Goal: Task Accomplishment & Management: Use online tool/utility

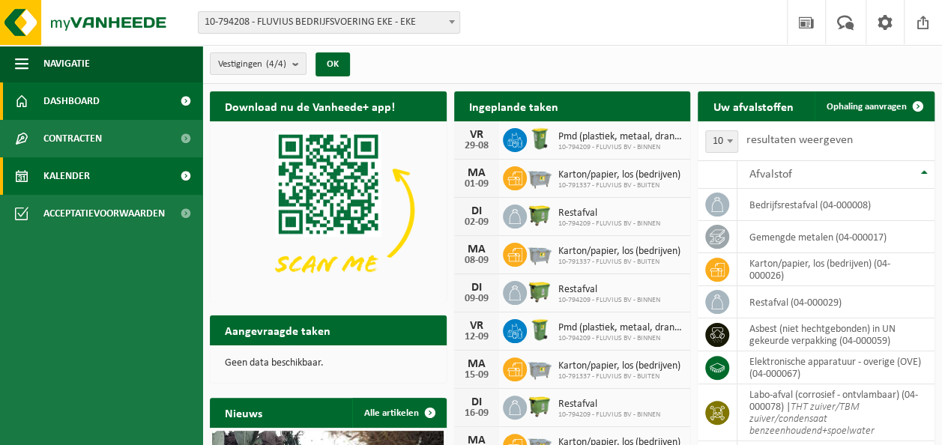
click at [105, 178] on link "Kalender" at bounding box center [101, 175] width 202 height 37
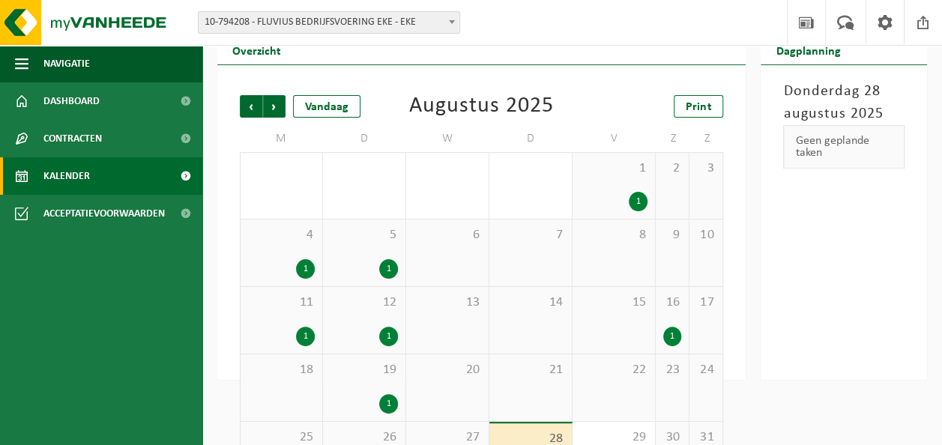
scroll to position [116, 0]
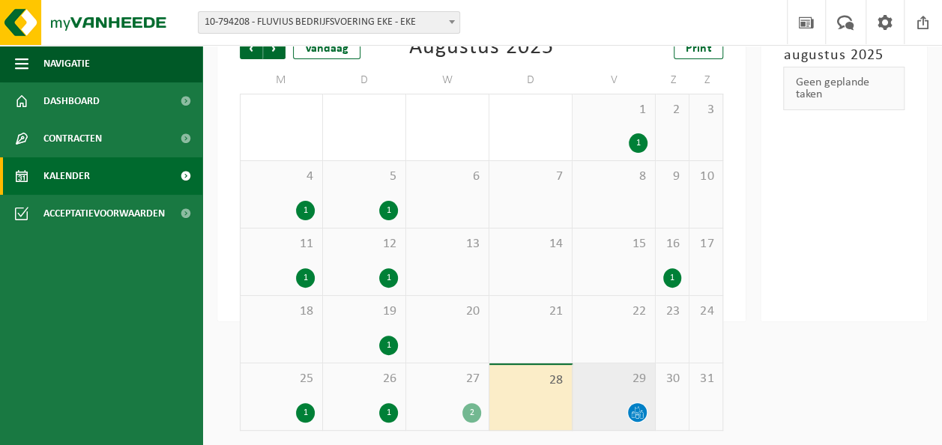
click at [631, 407] on icon at bounding box center [637, 412] width 13 height 13
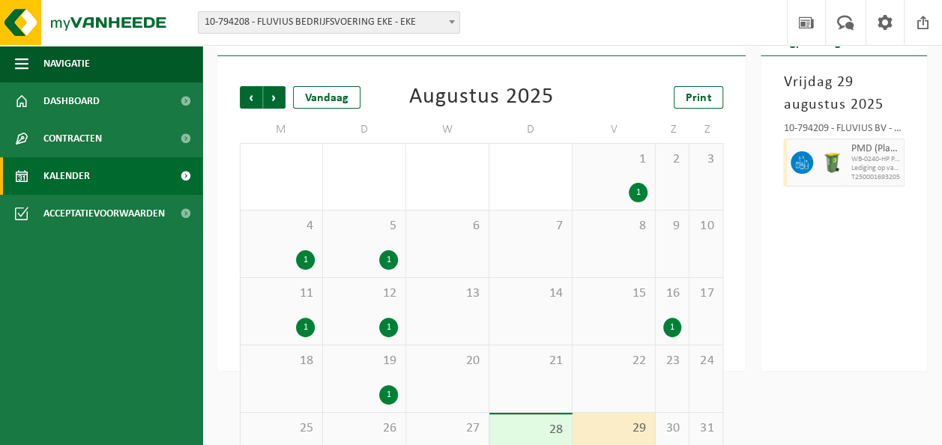
scroll to position [0, 0]
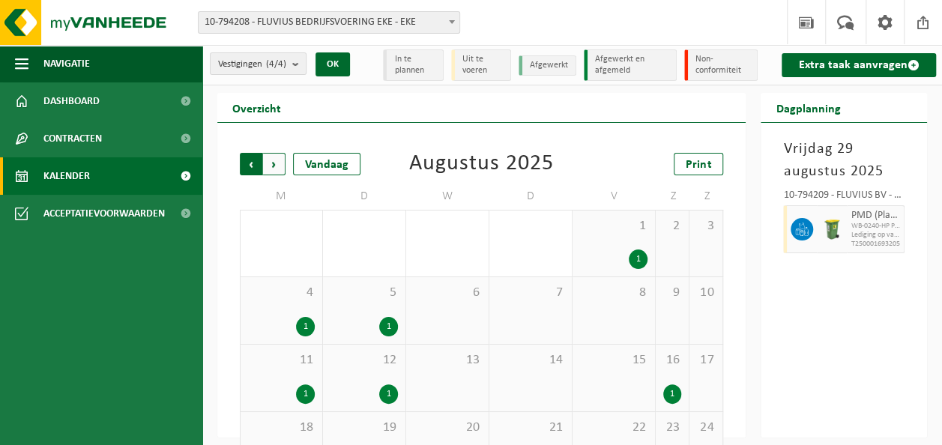
click at [276, 165] on span "Volgende" at bounding box center [274, 164] width 22 height 22
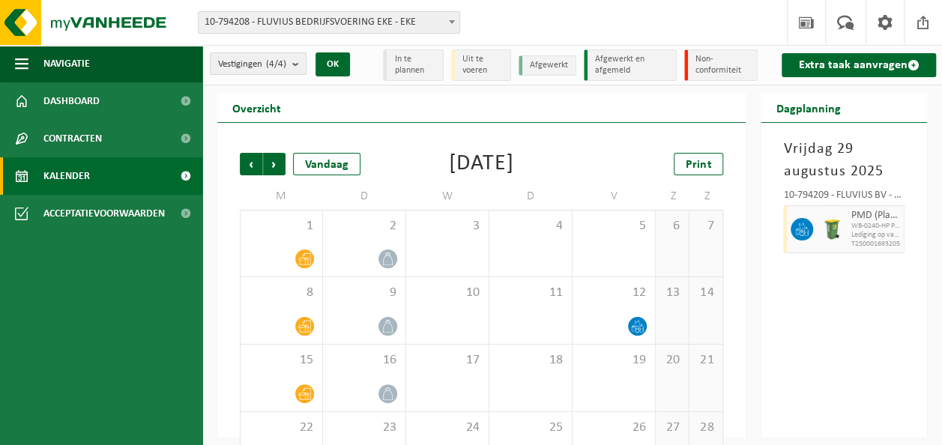
click at [443, 207] on td "W" at bounding box center [447, 196] width 83 height 27
click at [868, 61] on link "Extra taak aanvragen" at bounding box center [858, 65] width 154 height 24
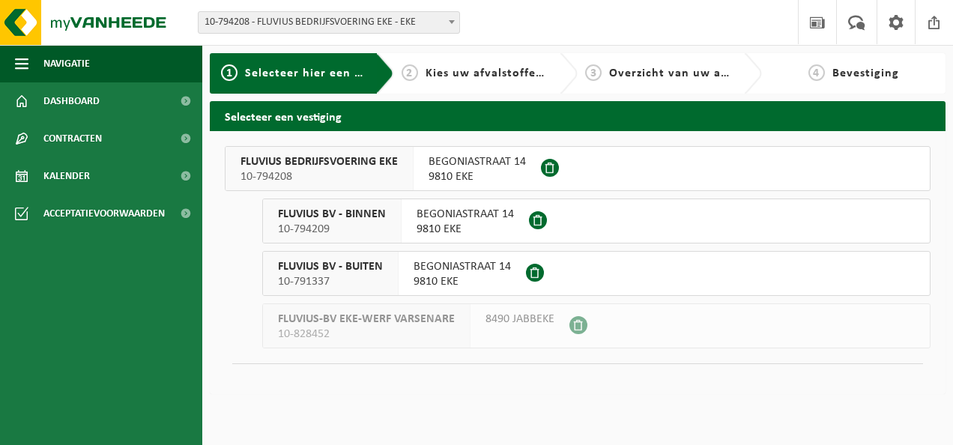
click at [474, 214] on span "BEGONIASTRAAT 14" at bounding box center [464, 214] width 97 height 15
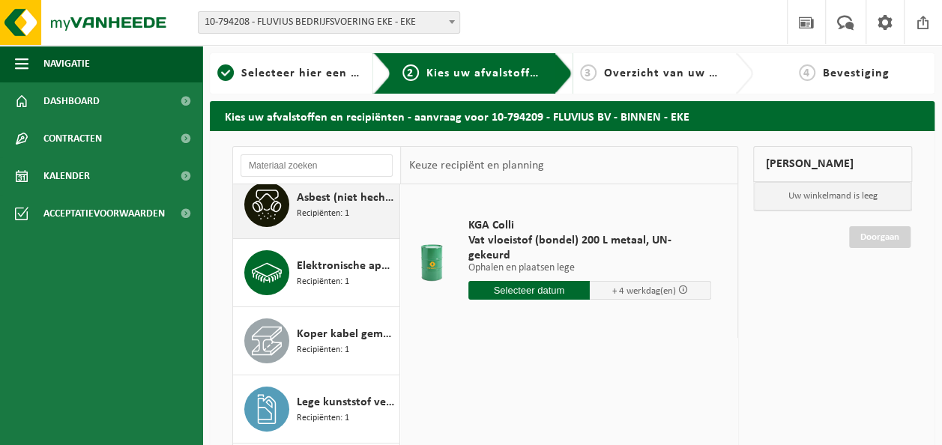
scroll to position [225, 0]
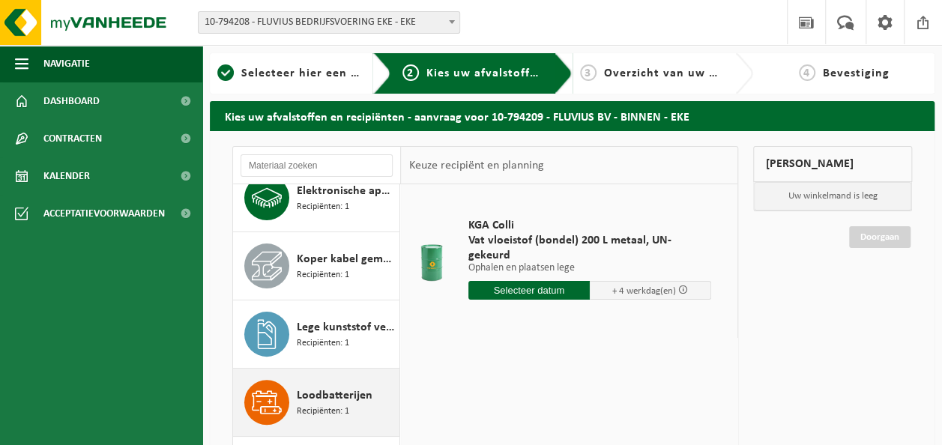
click at [333, 409] on span "Recipiënten: 1" at bounding box center [323, 411] width 52 height 14
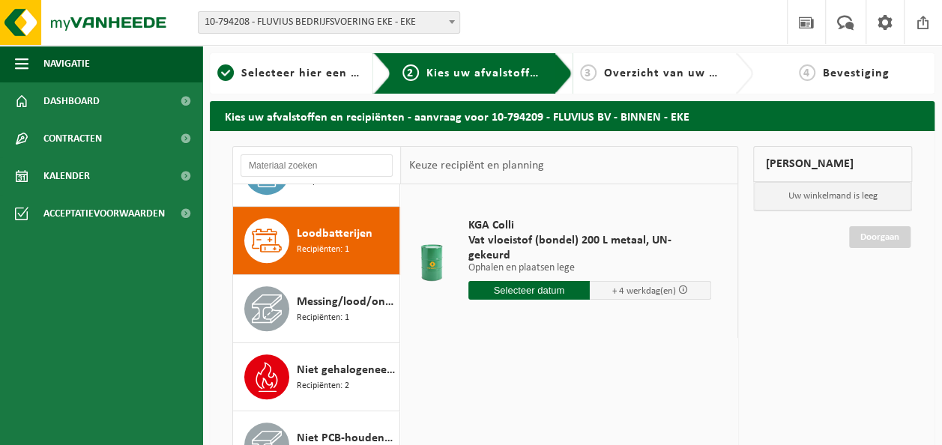
scroll to position [407, 0]
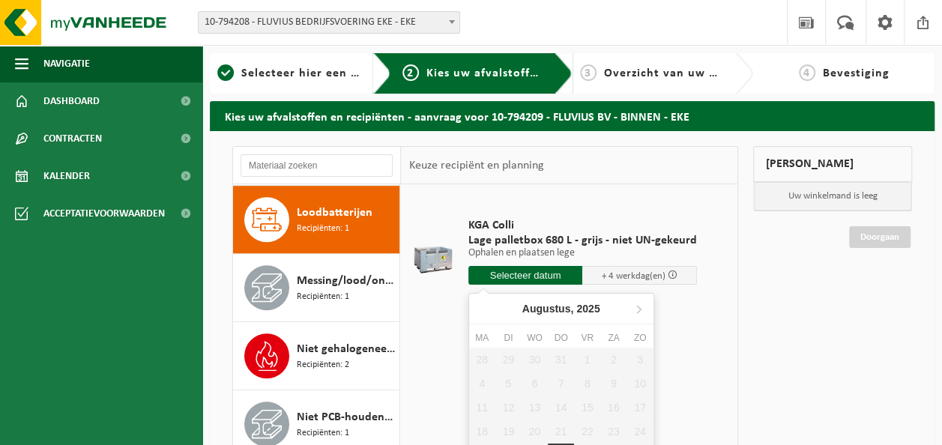
click at [548, 274] on input "text" at bounding box center [525, 275] width 115 height 19
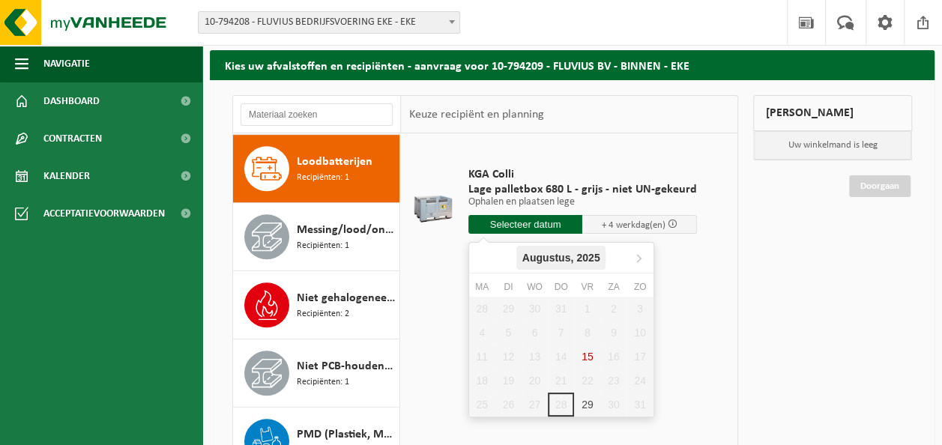
scroll to position [75, 0]
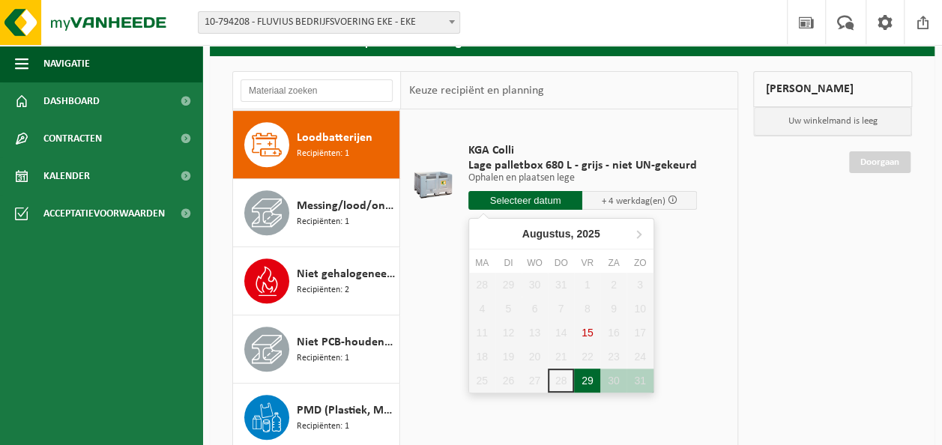
click at [583, 377] on div "29" at bounding box center [587, 381] width 26 height 24
type input "Van 2025-08-29"
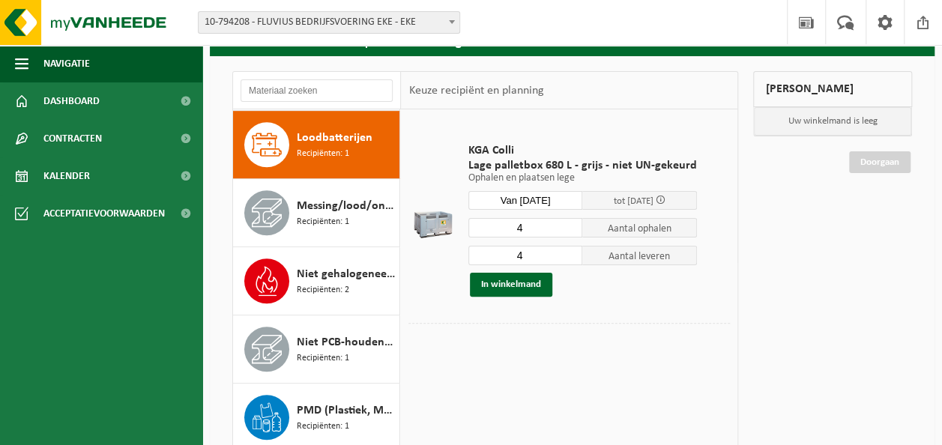
click at [566, 233] on input "4" at bounding box center [525, 227] width 115 height 19
click at [545, 224] on input "4" at bounding box center [525, 227] width 115 height 19
type input "1"
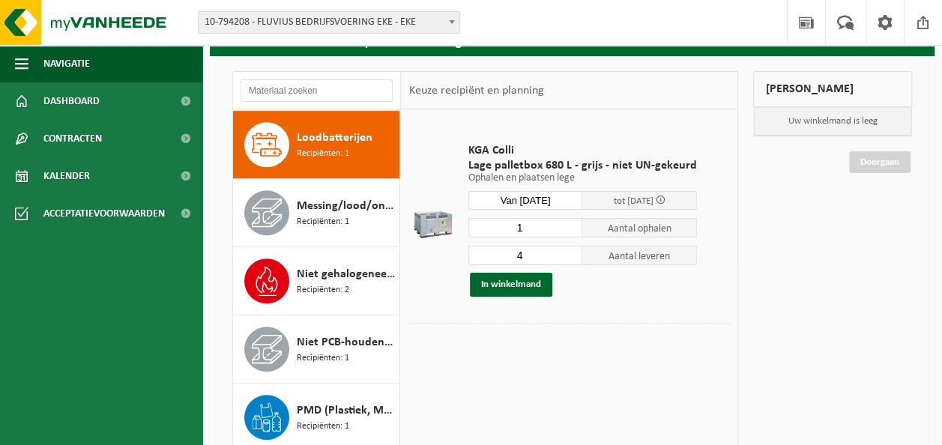
click at [544, 252] on input "4" at bounding box center [525, 255] width 115 height 19
type input "1"
click at [499, 282] on button "In winkelmand" at bounding box center [511, 285] width 82 height 24
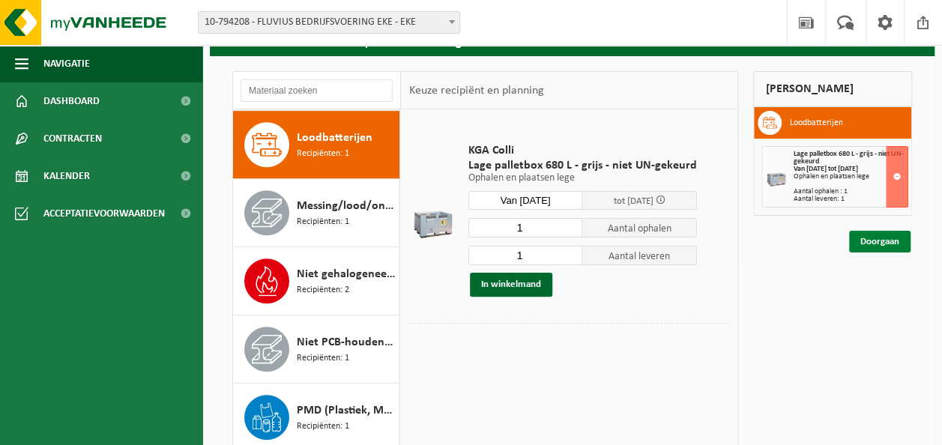
click at [876, 242] on link "Doorgaan" at bounding box center [879, 242] width 61 height 22
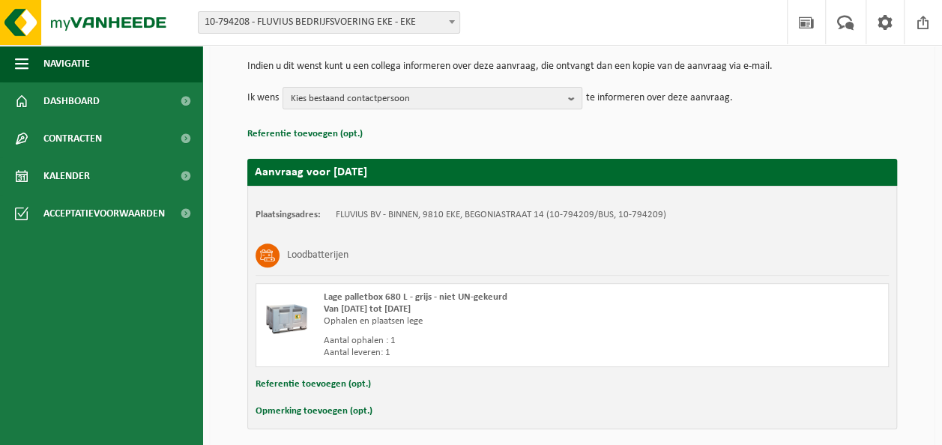
scroll to position [207, 0]
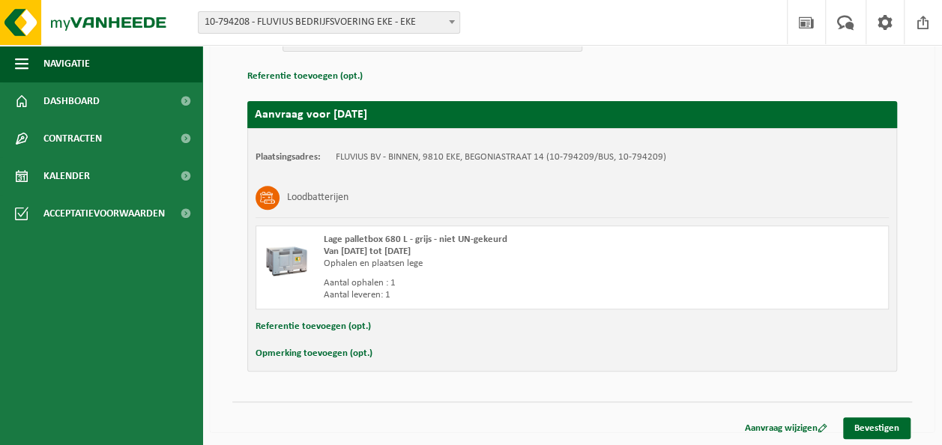
click at [339, 351] on button "Opmerking toevoegen (opt.)" at bounding box center [313, 353] width 117 height 19
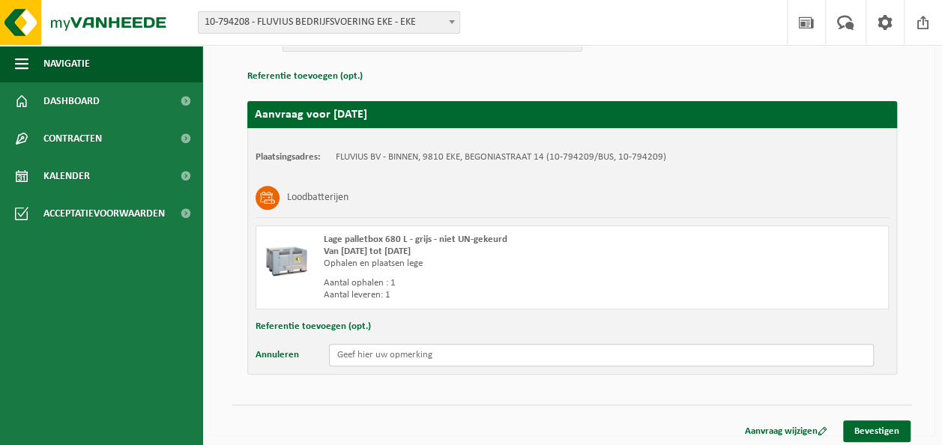
drag, startPoint x: 339, startPoint y: 351, endPoint x: 360, endPoint y: 351, distance: 21.7
click at [340, 351] on input "text" at bounding box center [601, 355] width 545 height 22
type input "B"
type input "PALLETBOX IS VOL"
click at [891, 429] on link "Bevestigen" at bounding box center [876, 431] width 67 height 22
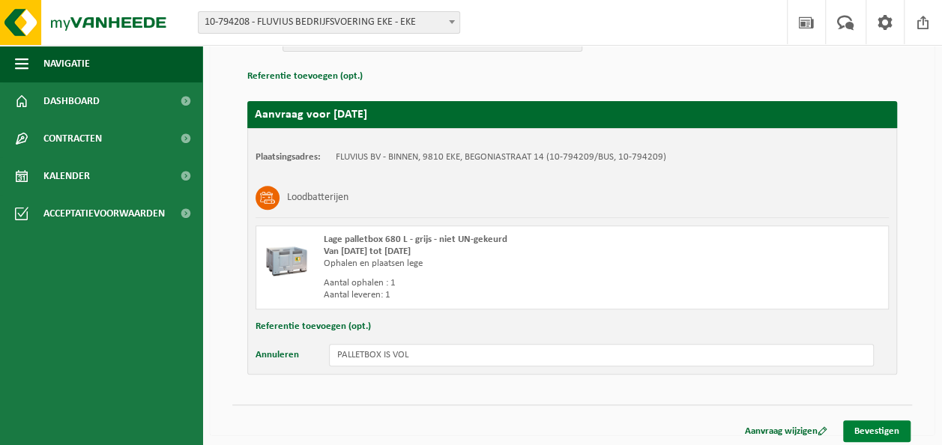
click at [878, 425] on link "Bevestigen" at bounding box center [876, 431] width 67 height 22
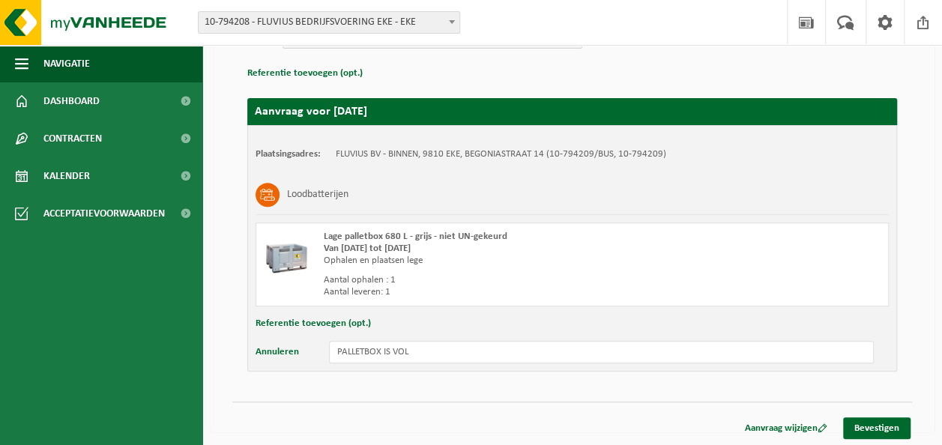
scroll to position [0, 0]
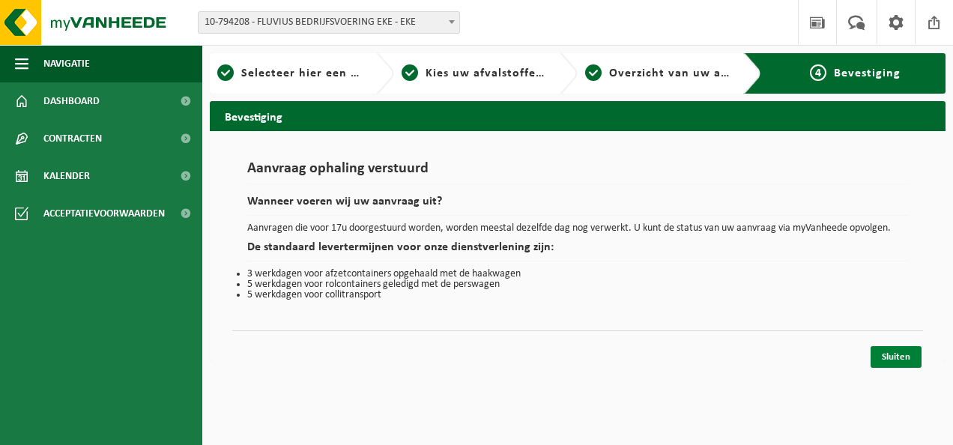
click at [897, 349] on link "Sluiten" at bounding box center [895, 357] width 51 height 22
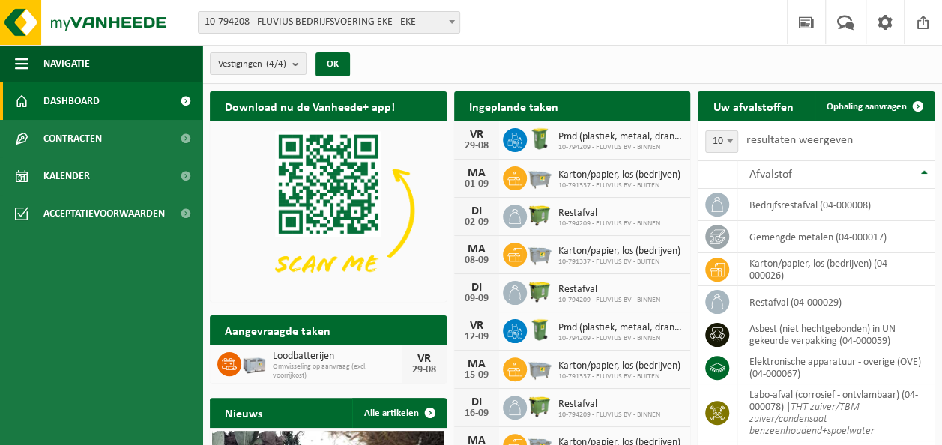
click at [91, 95] on span "Dashboard" at bounding box center [71, 100] width 56 height 37
